Goal: Information Seeking & Learning: Check status

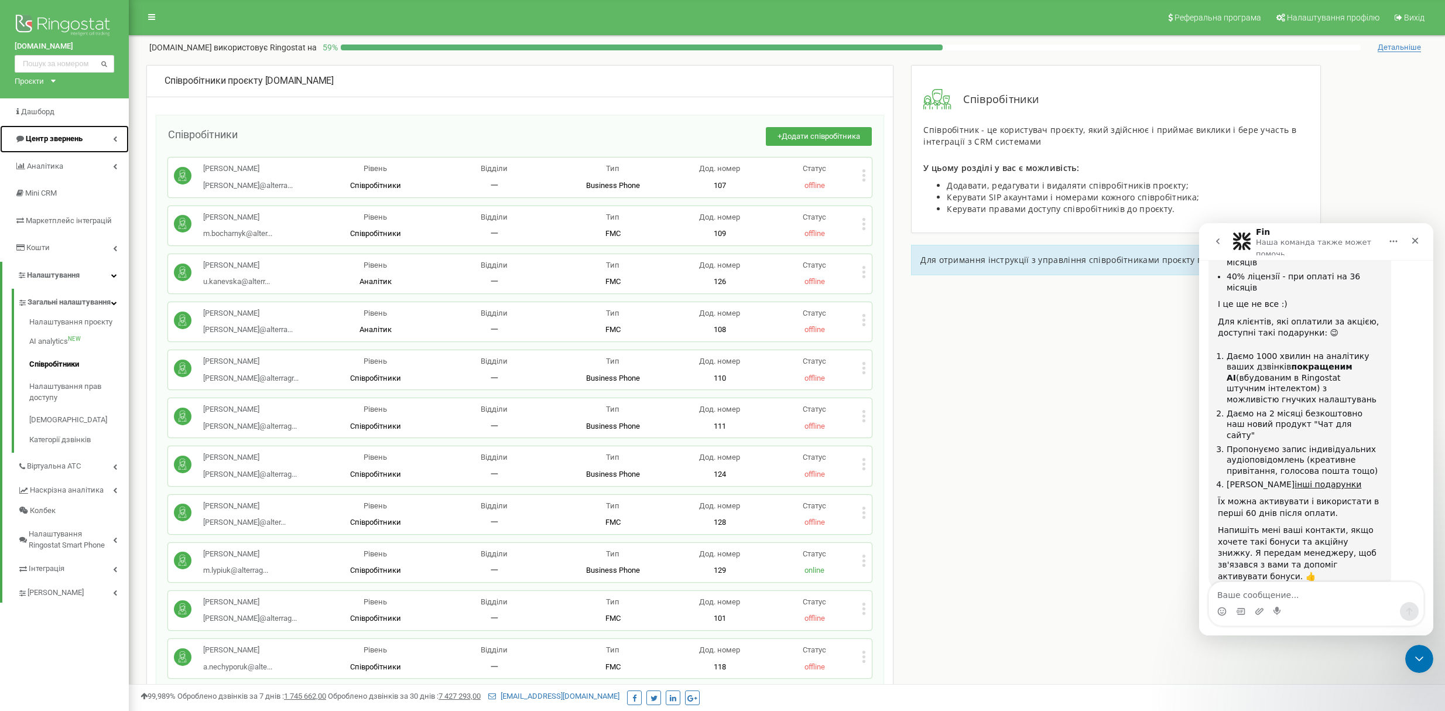
click at [64, 141] on span "Центр звернень" at bounding box center [54, 138] width 57 height 9
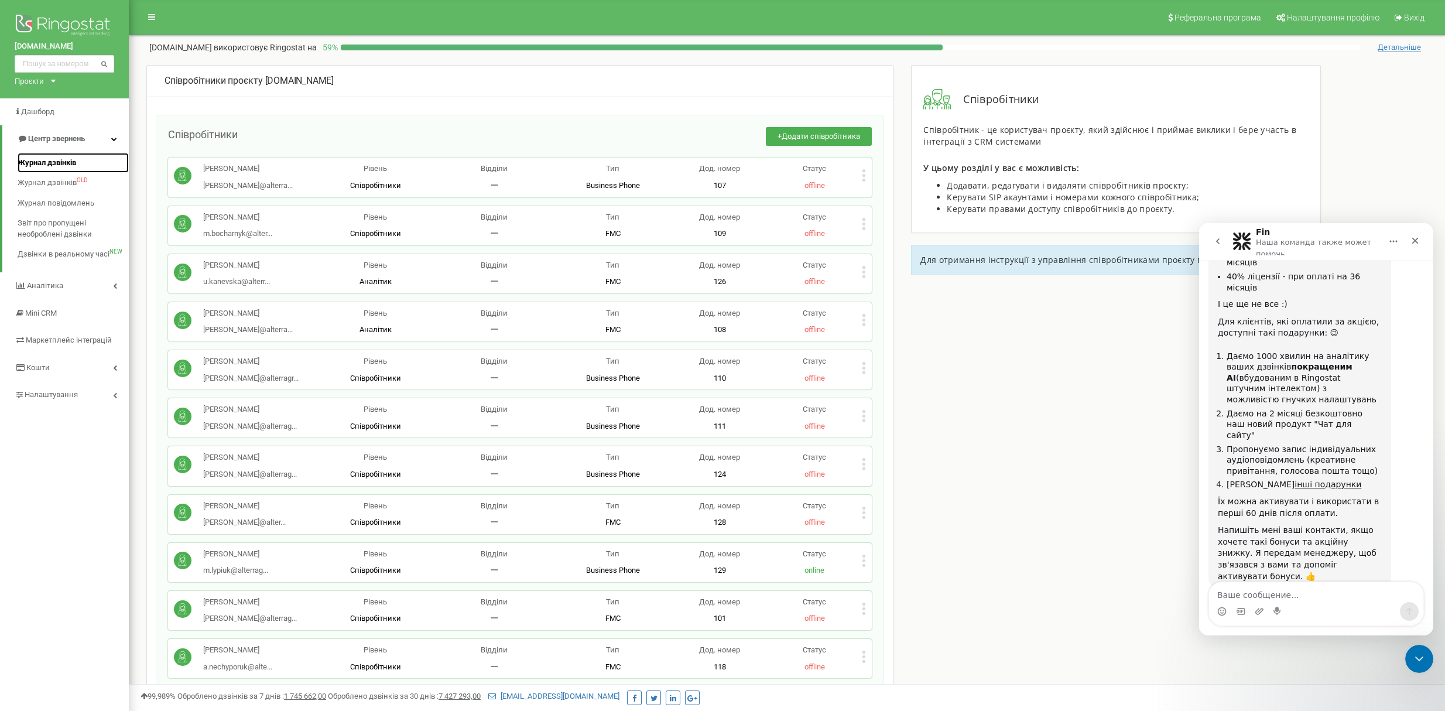
click at [59, 162] on span "Журнал дзвінків" at bounding box center [47, 163] width 59 height 11
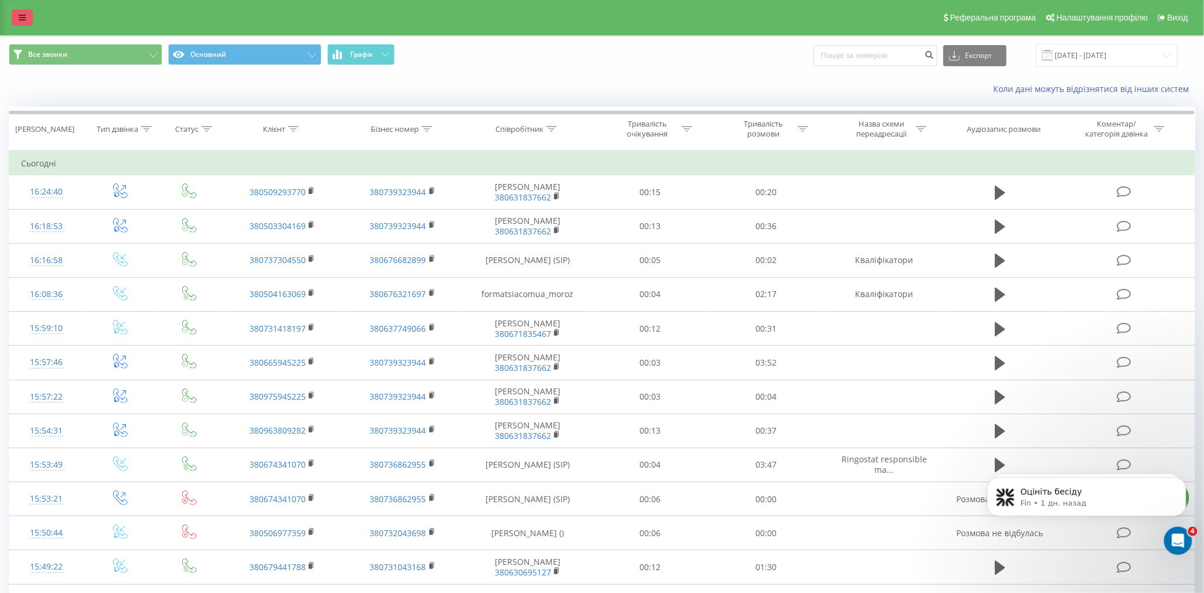
click at [26, 13] on link at bounding box center [22, 17] width 21 height 16
